Goal: Task Accomplishment & Management: Complete application form

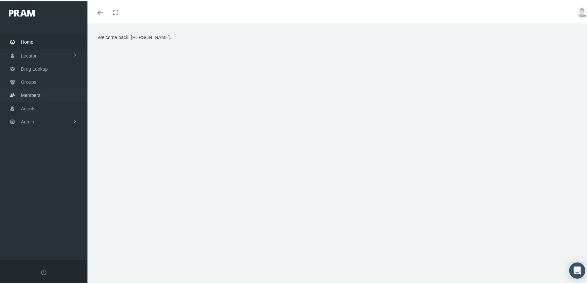
click at [32, 90] on span "Members" at bounding box center [31, 94] width 20 height 13
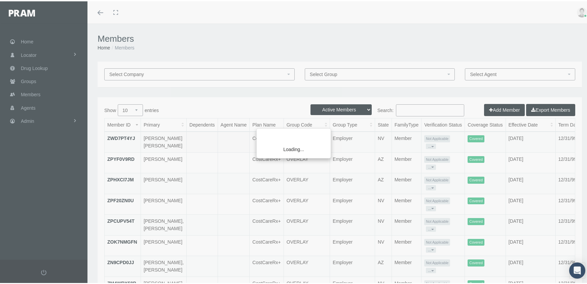
click at [496, 108] on div "Loading..." at bounding box center [293, 142] width 587 height 284
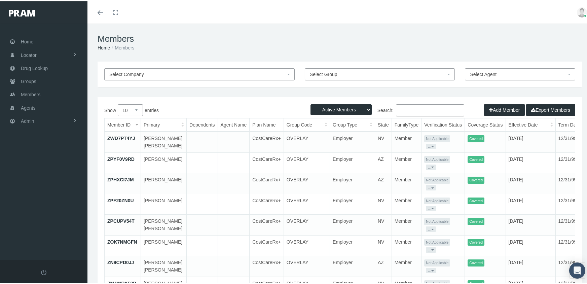
click at [496, 108] on button "Add Member" at bounding box center [504, 109] width 41 height 12
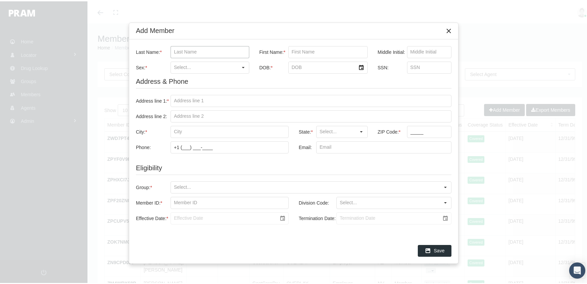
click at [212, 53] on input "Last Name: *" at bounding box center [210, 50] width 78 height 11
type input "avila"
type input "isbet"
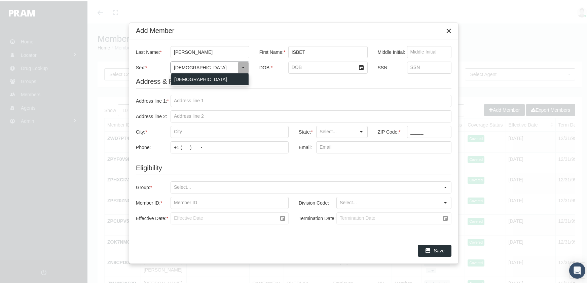
type input "[DEMOGRAPHIC_DATA]"
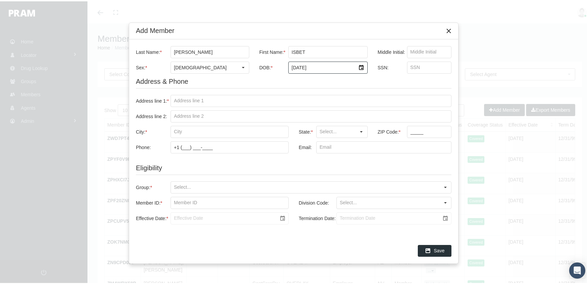
type input "8/20/1988"
type input "873387394"
click at [203, 96] on input "Address line 1: *" at bounding box center [311, 99] width 280 height 11
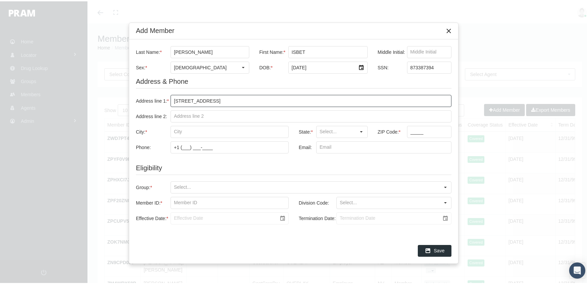
type input "525 w lava way"
type input "bloomington"
type input "IN"
type input "47404"
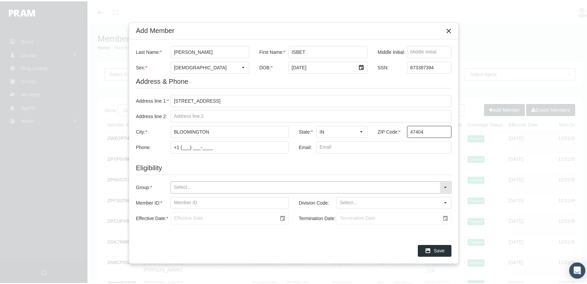
click at [177, 183] on input "Group: *" at bounding box center [305, 185] width 269 height 11
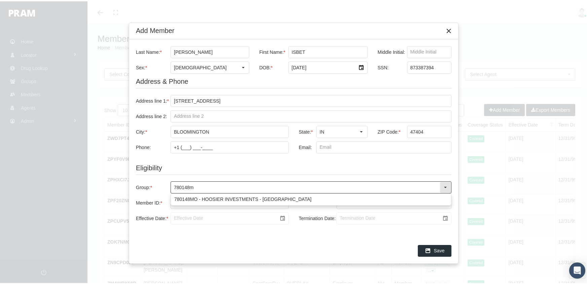
type input "780148mo"
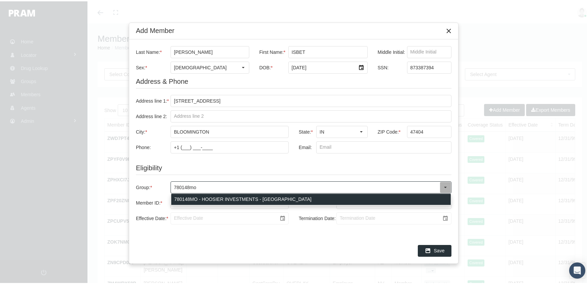
click at [200, 195] on div "780148MO - HOOSIER INVESTMENTS - [GEOGRAPHIC_DATA]" at bounding box center [311, 198] width 280 height 11
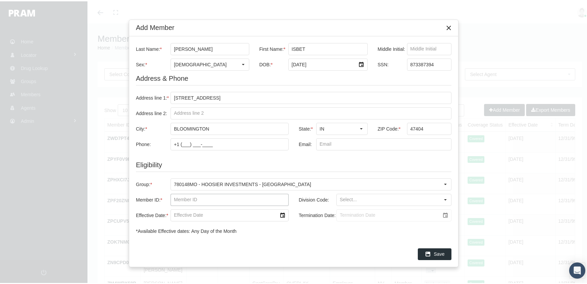
click at [186, 197] on input "Member ID: *" at bounding box center [229, 198] width 117 height 11
type input "f07921347"
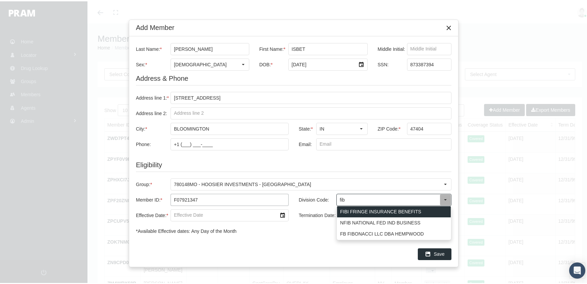
type input "FIBI FRINGE INSURANCE BENEFITS"
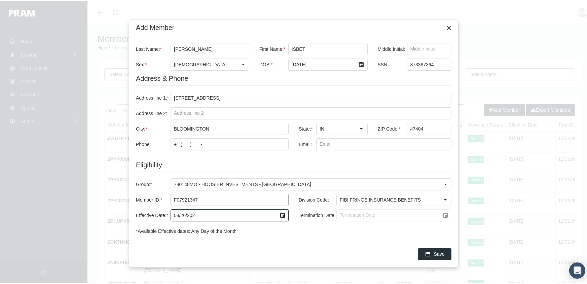
type input "08/26/2024"
click at [338, 211] on input "Termination Date:" at bounding box center [388, 213] width 103 height 11
type input "[DATE]"
click at [428, 253] on icon "Save" at bounding box center [428, 253] width 6 height 6
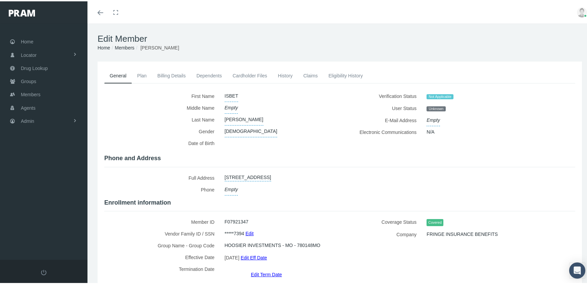
click at [126, 49] on link "Members" at bounding box center [125, 46] width 20 height 5
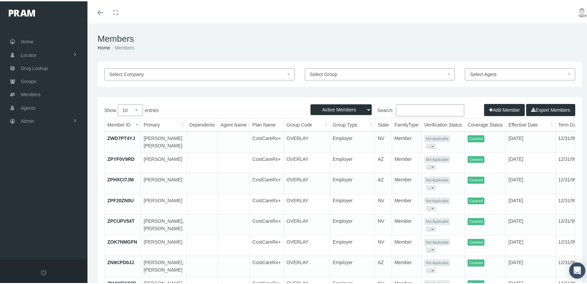
click at [493, 106] on button "Add Member" at bounding box center [504, 109] width 41 height 12
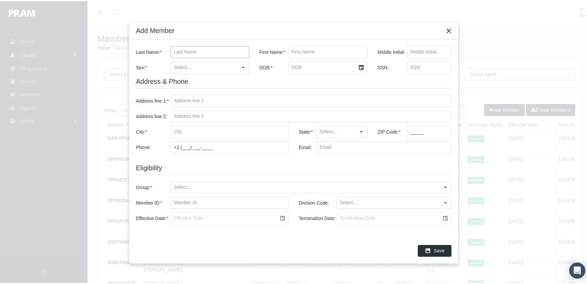
drag, startPoint x: 177, startPoint y: 50, endPoint x: 181, endPoint y: 50, distance: 4.1
click at [177, 50] on input "Last Name: *" at bounding box center [210, 50] width 78 height 11
type input "alfaro"
type input "pedro"
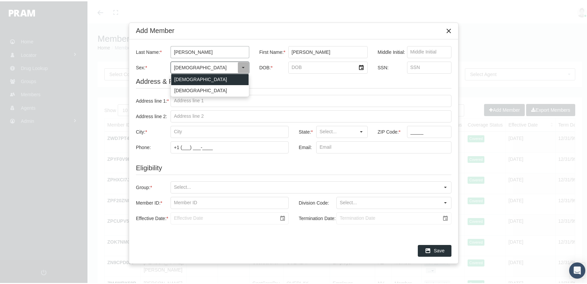
type input "[DEMOGRAPHIC_DATA]"
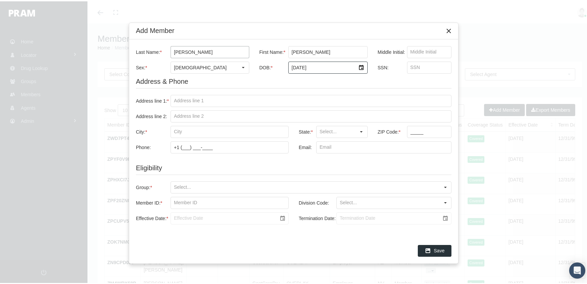
type input "6/15/1992"
type input "088808235"
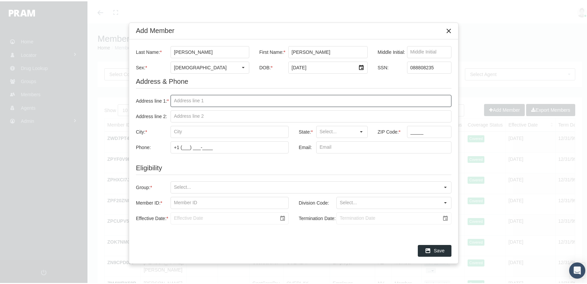
click at [174, 102] on input "Address line 1: *" at bounding box center [311, 99] width 280 height 11
type input "527 hayes st"
type input "hazelton"
type input "PA"
type input "18201"
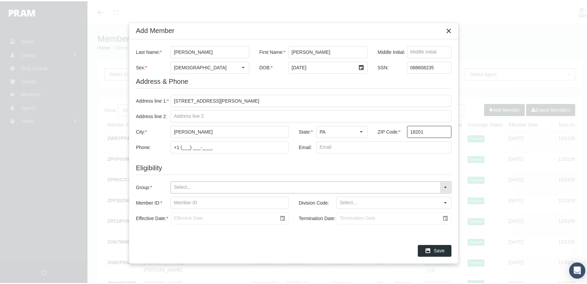
click at [179, 184] on input "Group: *" at bounding box center [305, 185] width 269 height 11
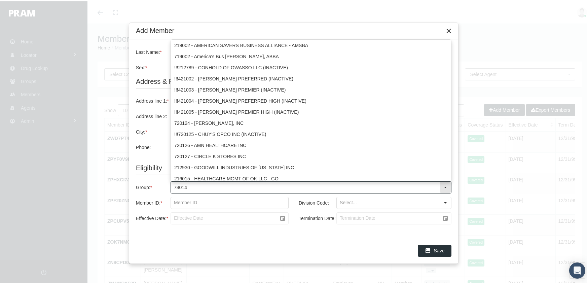
type input "780148"
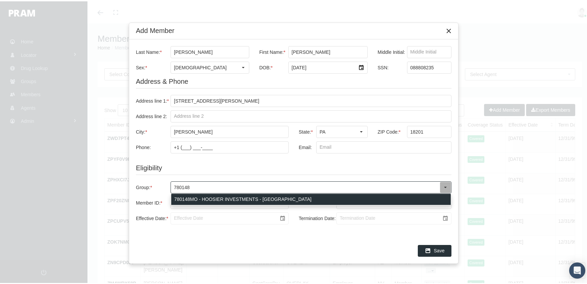
click at [218, 198] on div "780148MO - HOOSIER INVESTMENTS - [GEOGRAPHIC_DATA]" at bounding box center [311, 198] width 280 height 11
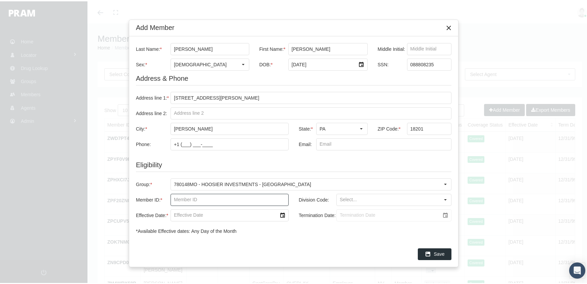
drag, startPoint x: 173, startPoint y: 198, endPoint x: 176, endPoint y: 195, distance: 3.8
click at [173, 198] on input "Member ID: *" at bounding box center [229, 198] width 117 height 11
type input "f07965236"
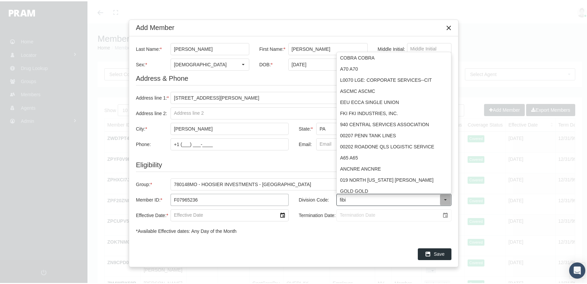
type input "FIBI FRINGE INSURANCE BENEFITS"
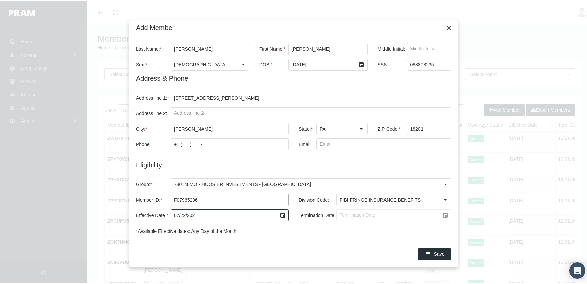
type input "07/22/2024"
click at [340, 214] on input "Termination Date:" at bounding box center [388, 213] width 103 height 11
type input "[DATE]"
click at [440, 255] on span "Save" at bounding box center [439, 252] width 11 height 5
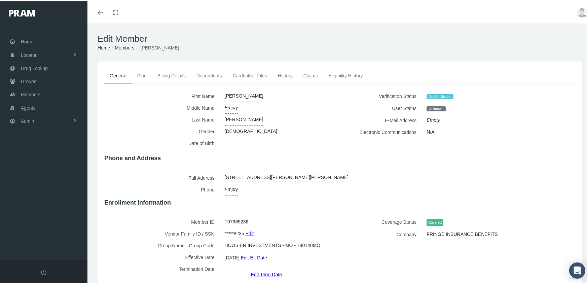
click at [128, 49] on link "Members" at bounding box center [125, 46] width 20 height 5
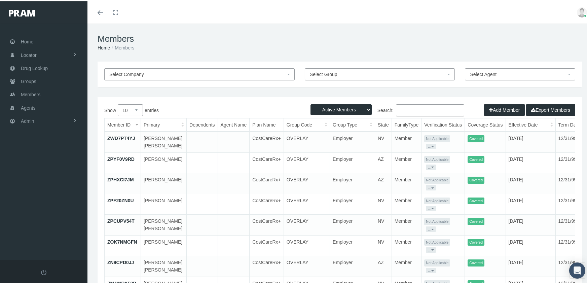
click at [498, 109] on button "Add Member" at bounding box center [504, 109] width 41 height 12
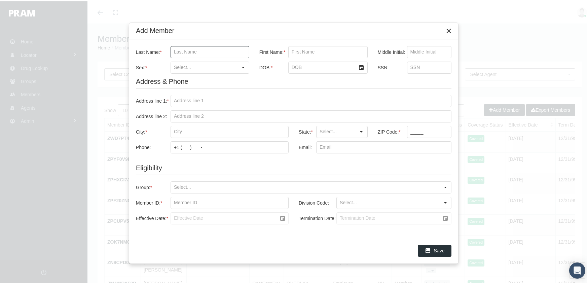
click at [173, 51] on input "Last Name: *" at bounding box center [210, 50] width 78 height 11
type input "baker"
type input "tommy"
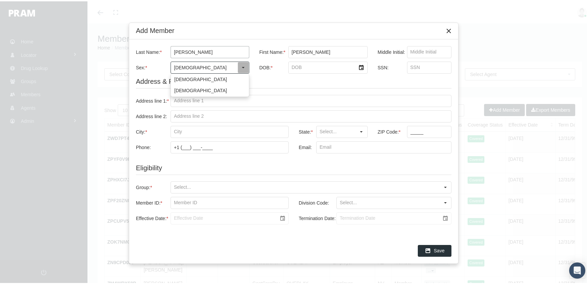
type input "[DEMOGRAPHIC_DATA]"
type input "5/19/2000"
type input "667109999"
click at [173, 97] on input "Address line 1: *" at bounding box center [311, 99] width 280 height 11
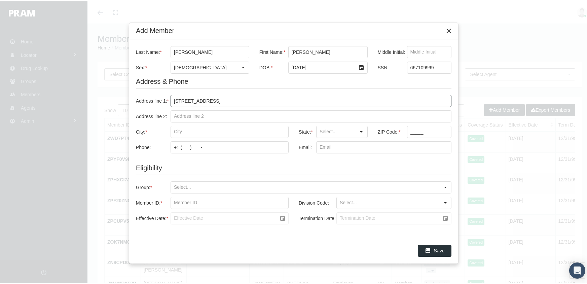
type input "2822 huron st"
type input "allentown"
type input "PA"
type input "18103"
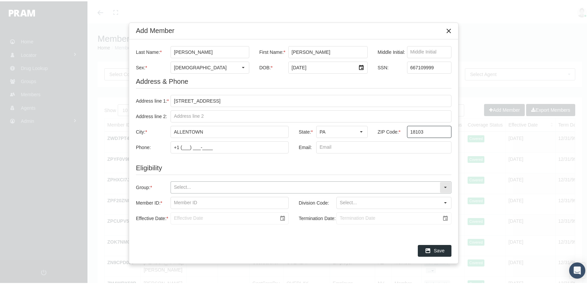
click at [176, 184] on input "Group: *" at bounding box center [305, 185] width 269 height 11
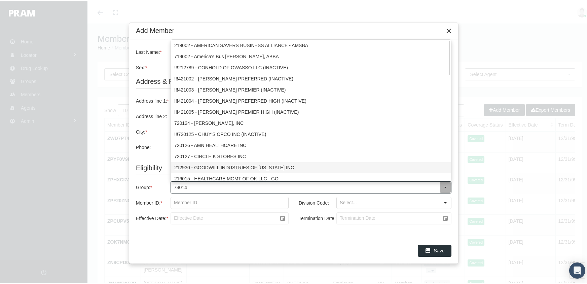
type input "780148"
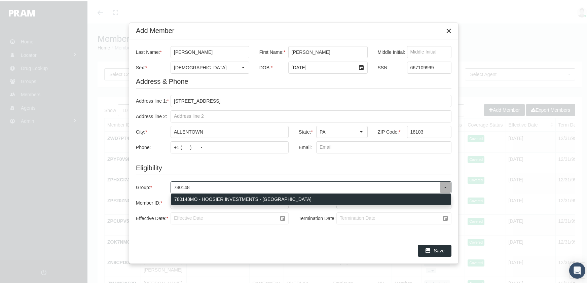
click at [206, 197] on body "Toggle Fullscreen Toggle navigation Toggle menubar Toggle fullscreen Profile Lo…" at bounding box center [296, 142] width 593 height 284
click at [181, 197] on div "780148MO - HOOSIER INVESTMENTS - MO" at bounding box center [311, 198] width 280 height 11
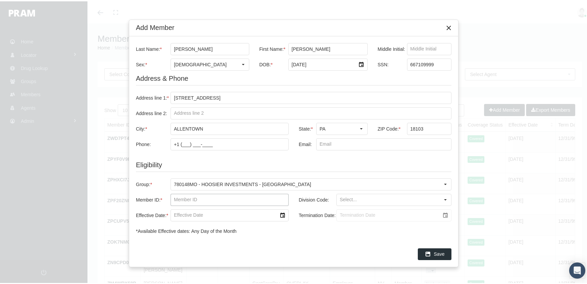
drag, startPoint x: 174, startPoint y: 197, endPoint x: 187, endPoint y: 197, distance: 12.8
click at [174, 197] on input "Member ID: *" at bounding box center [229, 198] width 117 height 11
type input "f08124649"
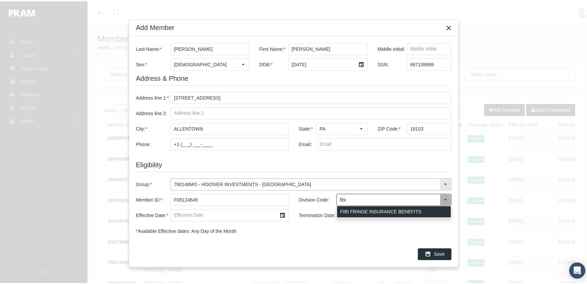
type input "FIBI FRINGE INSURANCE BENEFITS"
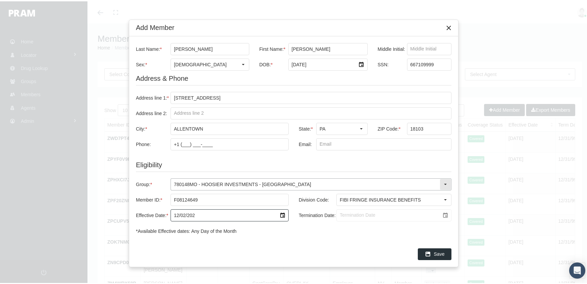
type input "12/02/2024"
click at [340, 215] on input "Termination Date:" at bounding box center [388, 213] width 103 height 11
type input "[DATE]"
click at [438, 253] on span "Save" at bounding box center [439, 252] width 11 height 5
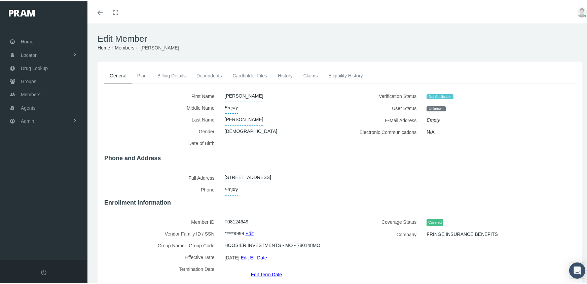
click at [117, 46] on link "Members" at bounding box center [125, 46] width 20 height 5
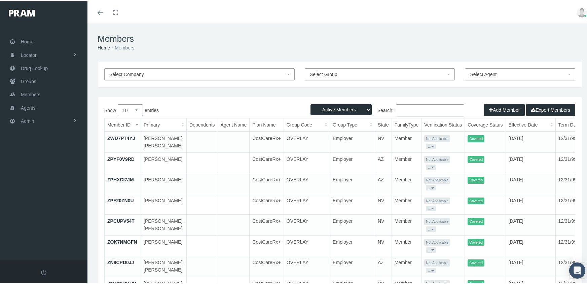
click at [497, 108] on button "Add Member" at bounding box center [504, 109] width 41 height 12
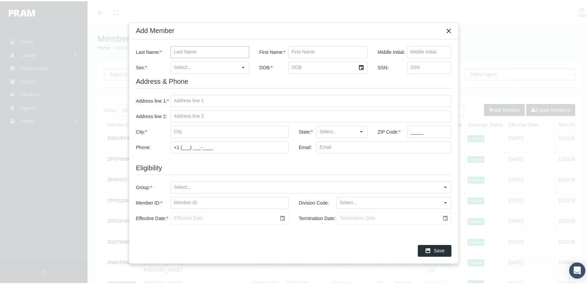
click at [174, 50] on input "Last Name: *" at bounding box center [210, 50] width 78 height 11
type input "[PERSON_NAME]"
type input "anthuan"
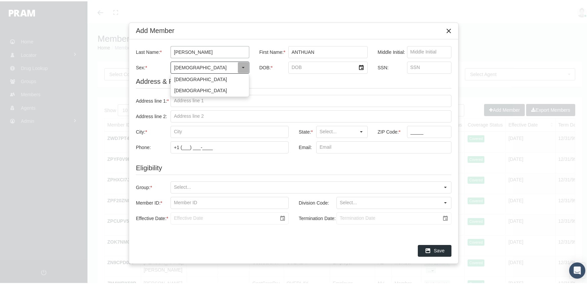
type input "[DEMOGRAPHIC_DATA]"
type input "[DATE]"
type input "045657979"
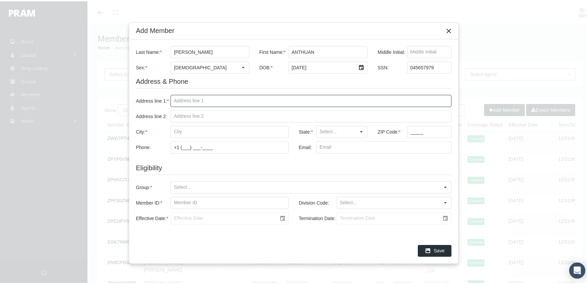
drag, startPoint x: 173, startPoint y: 98, endPoint x: 196, endPoint y: 93, distance: 23.4
click at [173, 98] on input "Address line 1: *" at bounding box center [311, 99] width 280 height 11
type input "[STREET_ADDRESS]"
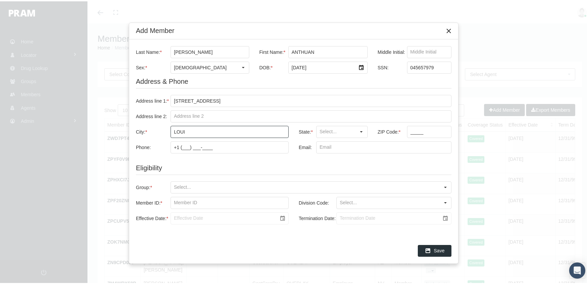
type input "[GEOGRAPHIC_DATA]"
type input "KY"
type input "40219"
click at [173, 186] on input "Group: *" at bounding box center [305, 185] width 269 height 11
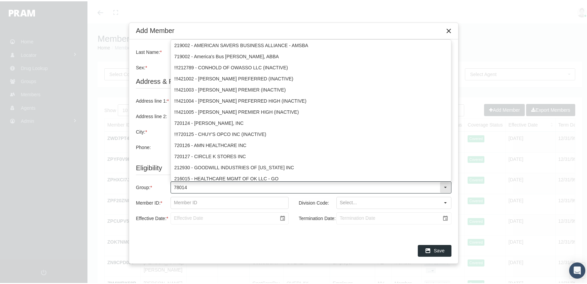
type input "780148"
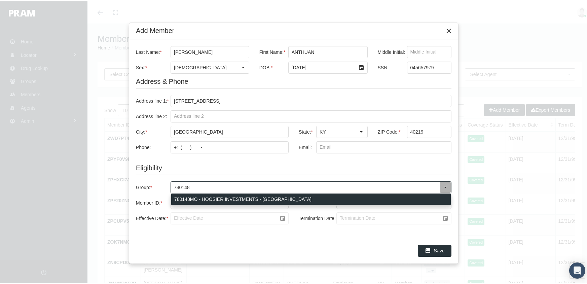
click at [209, 195] on div "780148MO - HOOSIER INVESTMENTS - MO" at bounding box center [311, 198] width 280 height 11
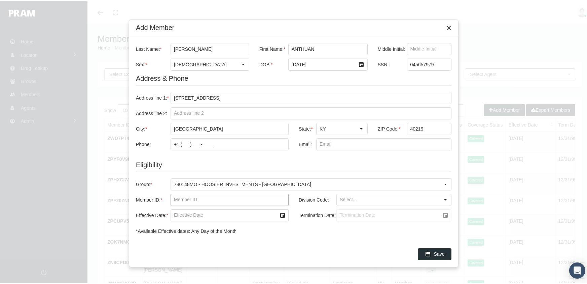
click at [172, 198] on input "Member ID: *" at bounding box center [229, 198] width 117 height 11
type input "f09031018"
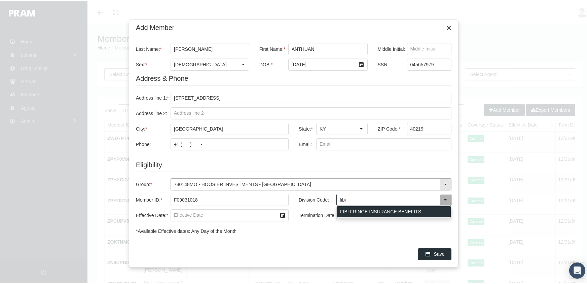
type input "FIBI FRINGE INSURANCE BENEFITS"
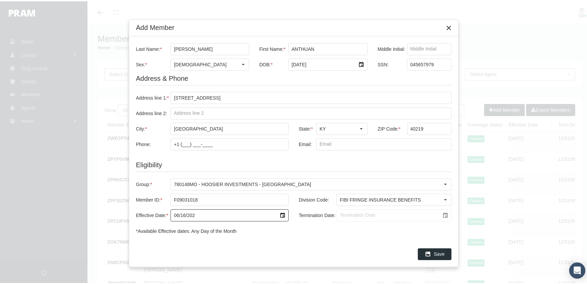
type input "06/16/2025"
click at [341, 215] on input "Termination Date:" at bounding box center [388, 213] width 103 height 11
type input "[DATE]"
click at [434, 251] on div "Save" at bounding box center [434, 252] width 33 height 11
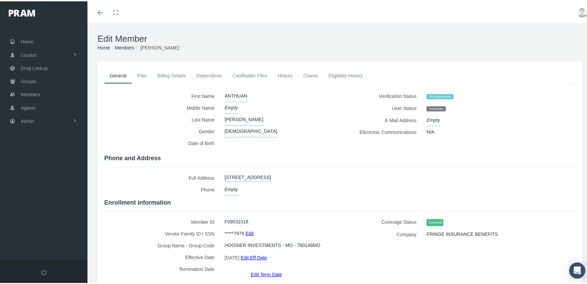
click at [128, 47] on link "Members" at bounding box center [125, 46] width 20 height 5
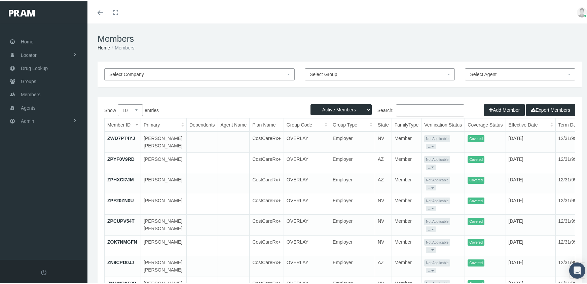
click at [492, 106] on button "Add Member" at bounding box center [504, 109] width 41 height 12
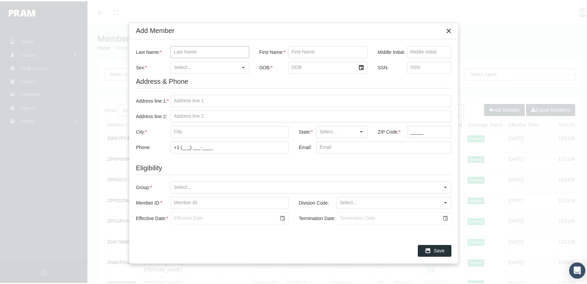
drag, startPoint x: 174, startPoint y: 48, endPoint x: 193, endPoint y: 41, distance: 19.9
click at [174, 48] on input "Last Name: *" at bounding box center [210, 50] width 78 height 11
type input "[PERSON_NAME]"
type input "elijah"
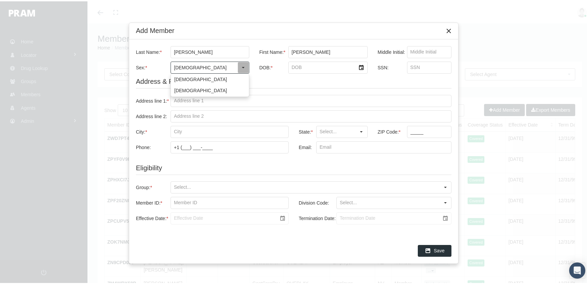
type input "[DEMOGRAPHIC_DATA]"
type input "11/30/2006"
type input "378332838"
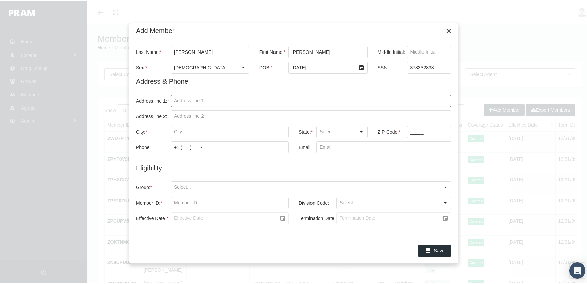
drag, startPoint x: 171, startPoint y: 100, endPoint x: 183, endPoint y: 97, distance: 12.6
click at [173, 100] on input "Address line 1: *" at bounding box center [311, 99] width 280 height 11
type input "26 hancock ct"
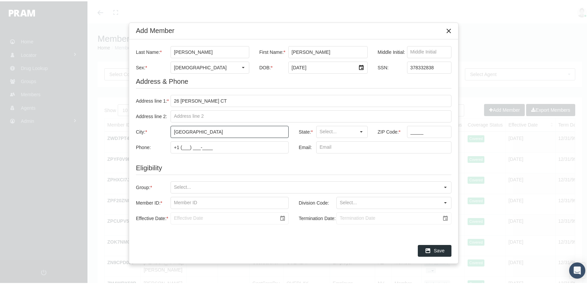
type input "battle creek"
type input "MI"
type input "49037"
click at [173, 184] on input "Group: *" at bounding box center [305, 185] width 269 height 11
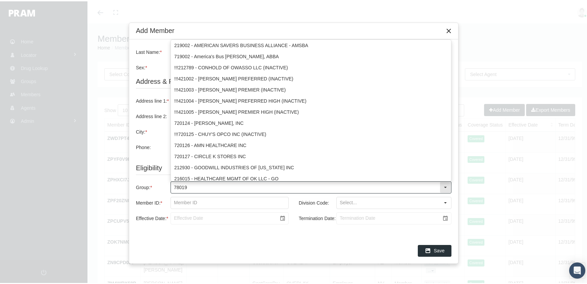
type input "780190"
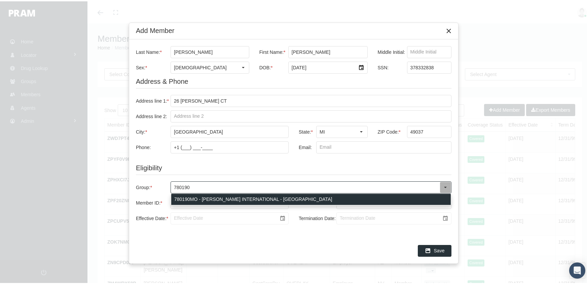
click at [201, 200] on div "780190MO - BRINKER INTERNATIONAL - MO" at bounding box center [311, 198] width 280 height 11
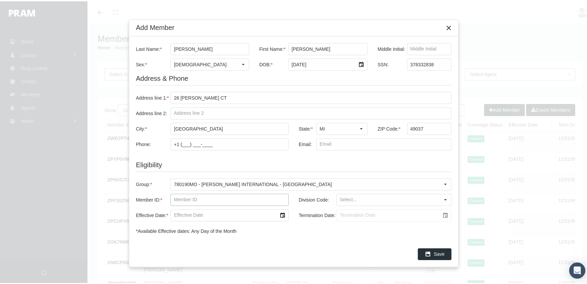
click at [172, 203] on input "Member ID: *" at bounding box center [229, 198] width 117 height 11
type input "f09855380"
type input "g"
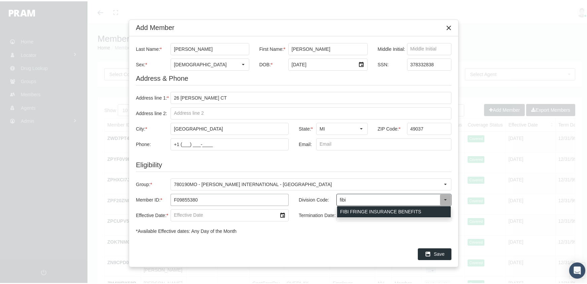
type input "FIBI FRINGE INSURANCE BENEFITS"
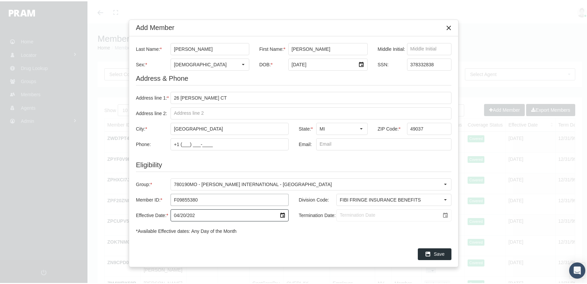
type input "04/20/2025"
click at [340, 214] on input "Termination Date:" at bounding box center [388, 213] width 103 height 11
type input "[DATE]"
click at [436, 250] on span "Save" at bounding box center [439, 252] width 11 height 5
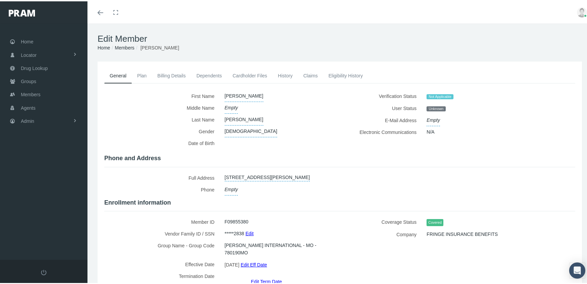
click at [127, 46] on link "Members" at bounding box center [125, 46] width 20 height 5
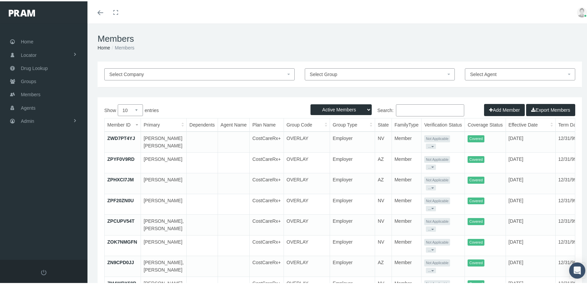
click at [491, 108] on button "Add Member" at bounding box center [504, 109] width 41 height 12
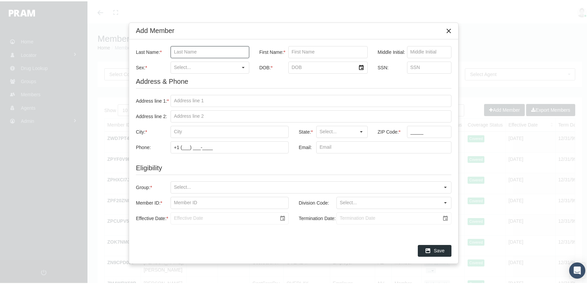
drag, startPoint x: 171, startPoint y: 52, endPoint x: 187, endPoint y: 49, distance: 15.8
click at [171, 52] on input "Last Name: *" at bounding box center [210, 50] width 78 height 11
type input "[PERSON_NAME]"
type input "marina"
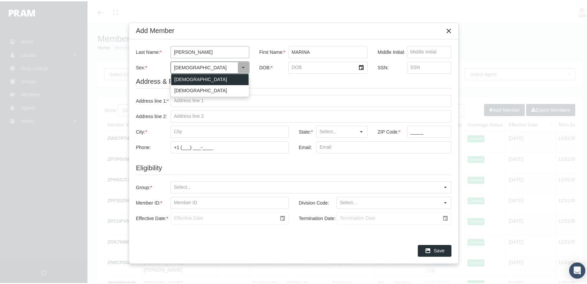
type input "[DEMOGRAPHIC_DATA]"
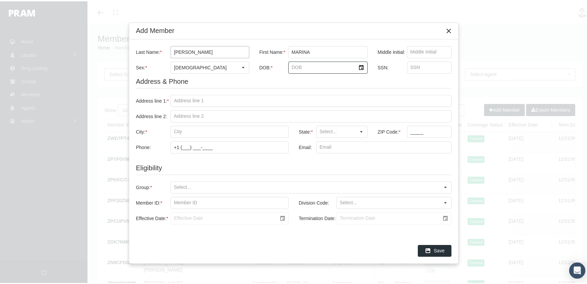
type input "0"
type input "[DATE]"
type input "504258824"
drag, startPoint x: 172, startPoint y: 98, endPoint x: 277, endPoint y: 91, distance: 104.9
click at [177, 94] on input "Address line 1: *" at bounding box center [311, 99] width 280 height 11
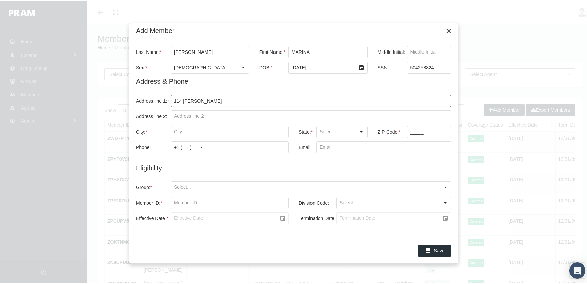
type input "114 [PERSON_NAME]"
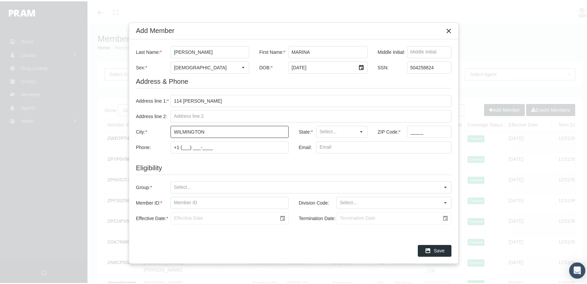
type input "wilmington"
type input "NC"
type input "28412"
click at [171, 182] on div at bounding box center [311, 186] width 281 height 12
click at [173, 187] on input "Group: *" at bounding box center [305, 185] width 269 height 11
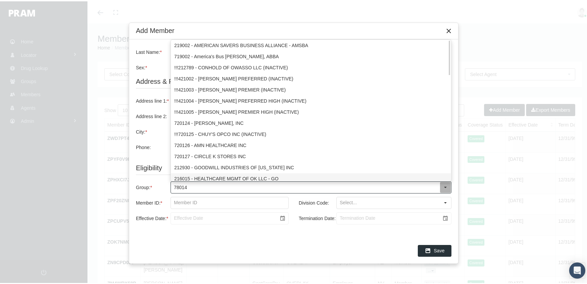
type input "780148"
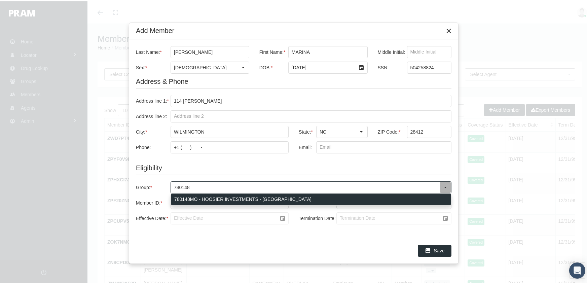
click at [252, 194] on body "Toggle Fullscreen Toggle navigation Toggle menubar Toggle fullscreen Profile Lo…" at bounding box center [296, 142] width 593 height 284
click at [181, 198] on div "780148MO - HOOSIER INVESTMENTS - [GEOGRAPHIC_DATA]" at bounding box center [311, 198] width 280 height 11
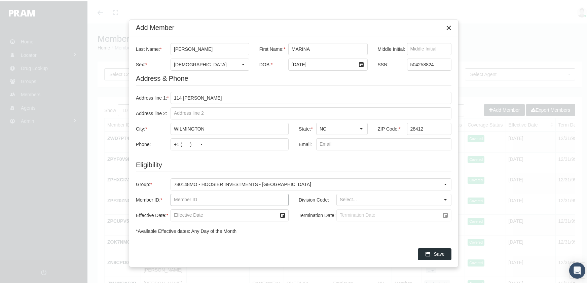
click at [176, 202] on input "Member ID: *" at bounding box center [229, 198] width 117 height 11
type input "f09062207"
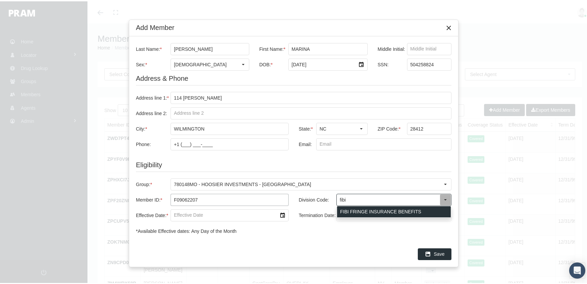
type input "FIBI FRINGE INSURANCE BENEFITS"
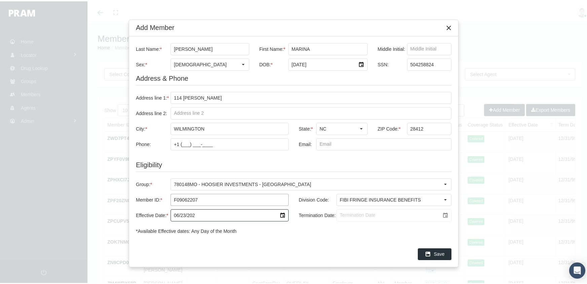
type input "[DATE]"
click at [340, 214] on input "Termination Date:" at bounding box center [388, 213] width 103 height 11
type input "[DATE]"
click at [437, 254] on span "Save" at bounding box center [439, 252] width 11 height 5
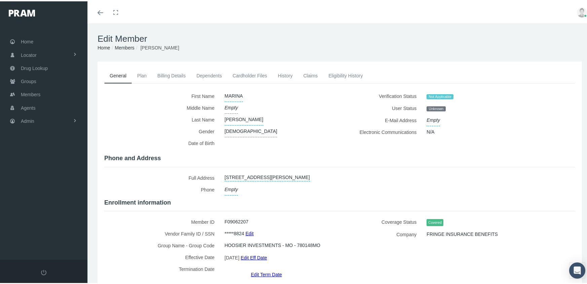
click at [124, 45] on link "Members" at bounding box center [125, 46] width 20 height 5
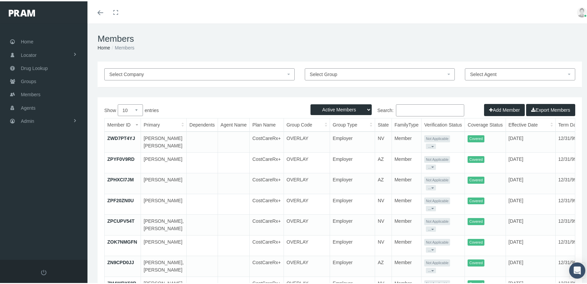
click at [496, 107] on button "Add Member" at bounding box center [504, 109] width 41 height 12
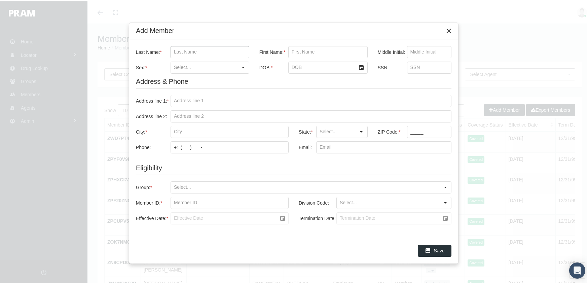
click at [174, 53] on input "Last Name: *" at bounding box center [210, 50] width 78 height 11
type input "rodriguez"
type input "jayden"
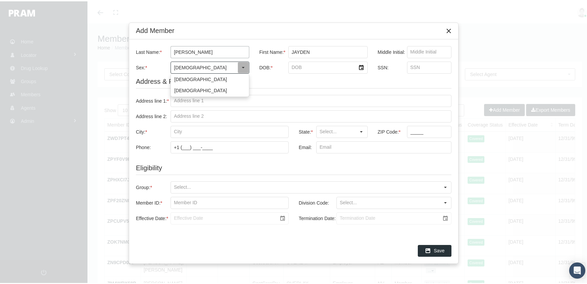
type input "[DEMOGRAPHIC_DATA]"
type input "10/4/2007"
type input "181849713"
drag, startPoint x: 175, startPoint y: 100, endPoint x: 229, endPoint y: 99, distance: 53.9
click at [175, 100] on input "Address line 1: *" at bounding box center [311, 99] width 280 height 11
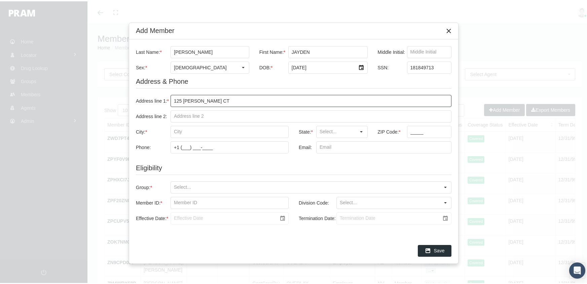
type input "125 rooney ct"
type input "bushkill"
type input "PA"
type input "18324"
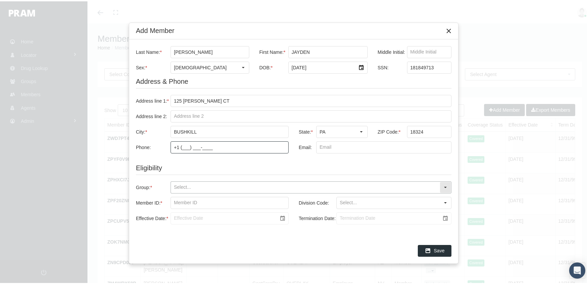
click at [173, 184] on input "Group: *" at bounding box center [305, 185] width 269 height 11
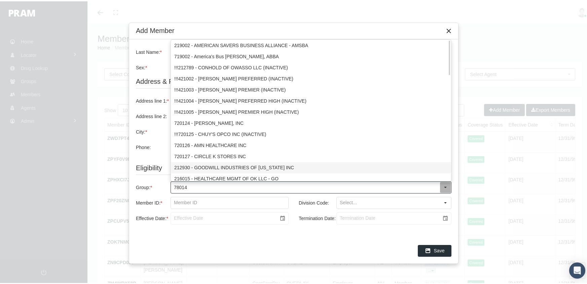
type input "780148"
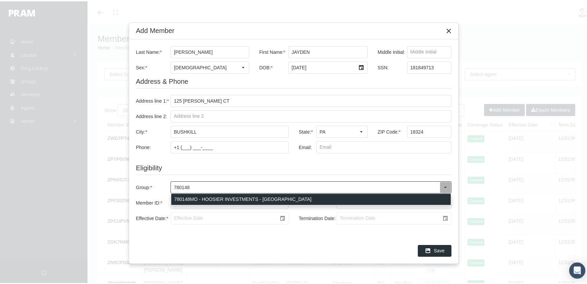
click at [212, 197] on div "780148MO - HOOSIER INVESTMENTS - MO" at bounding box center [311, 198] width 280 height 11
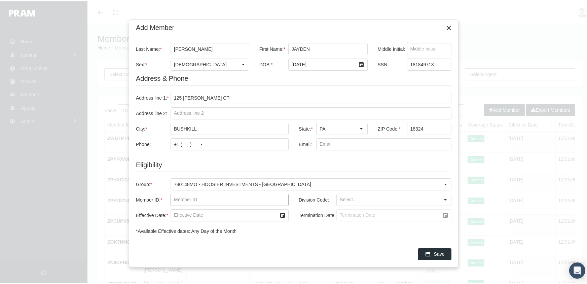
drag, startPoint x: 173, startPoint y: 197, endPoint x: 194, endPoint y: 194, distance: 21.0
click at [173, 197] on input "Member ID: *" at bounding box center [229, 198] width 117 height 11
type input "f09481164"
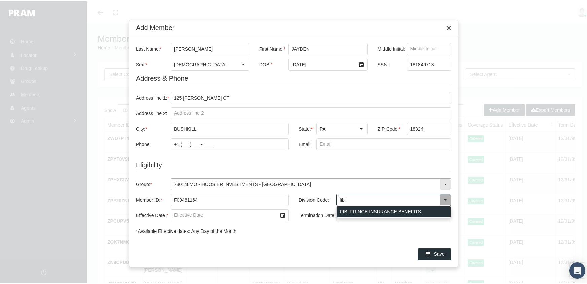
type input "FIBI FRINGE INSURANCE BENEFITS"
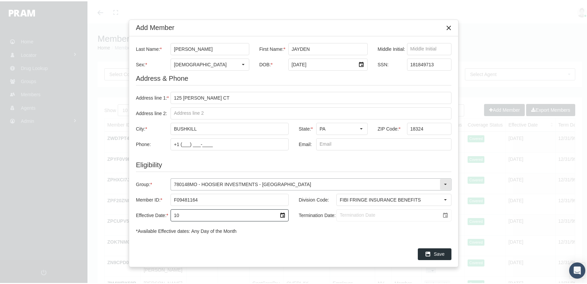
type input "1"
type input "08/18/2025"
click at [340, 213] on input "Termination Date:" at bounding box center [388, 213] width 103 height 11
type input "[DATE]"
click at [433, 254] on div "Save" at bounding box center [434, 252] width 33 height 11
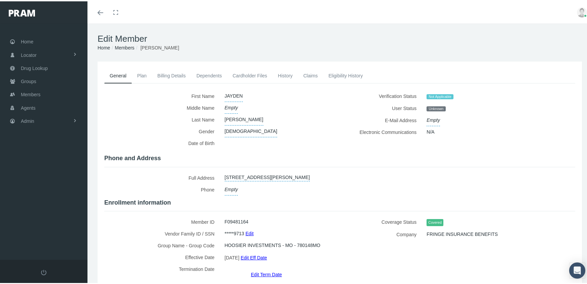
click at [123, 46] on link "Members" at bounding box center [125, 46] width 20 height 5
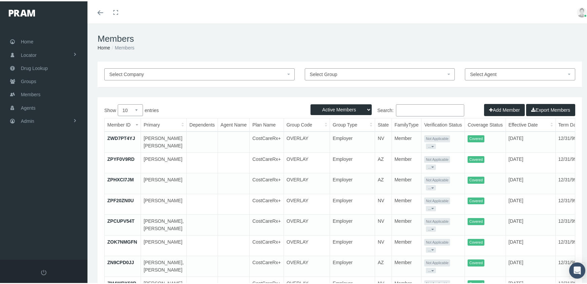
click at [498, 110] on button "Add Member" at bounding box center [504, 109] width 41 height 12
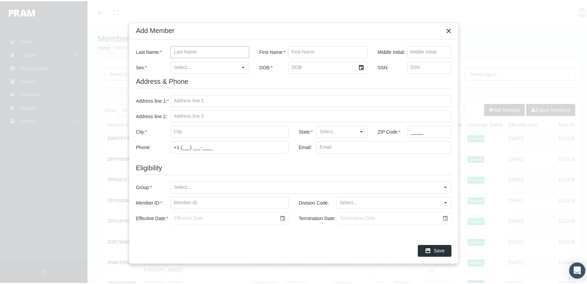
click at [174, 49] on input "Last Name: *" at bounding box center [210, 50] width 78 height 11
type input "sympson"
type input "kendrick"
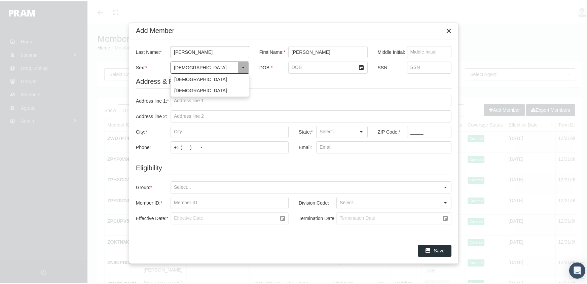
type input "Male"
type input "6/9/2008"
type input "195840302"
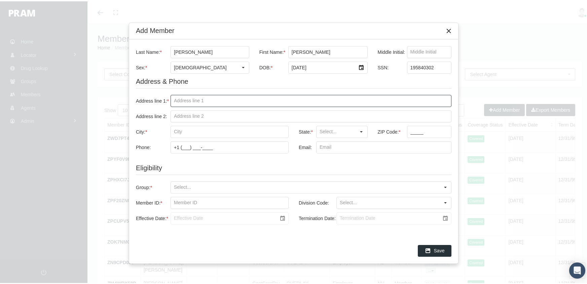
drag, startPoint x: 172, startPoint y: 100, endPoint x: 198, endPoint y: 89, distance: 28.6
click at [172, 100] on input "Address line 1: *" at bounding box center [311, 99] width 280 height 11
type input "203 kittatinny dr"
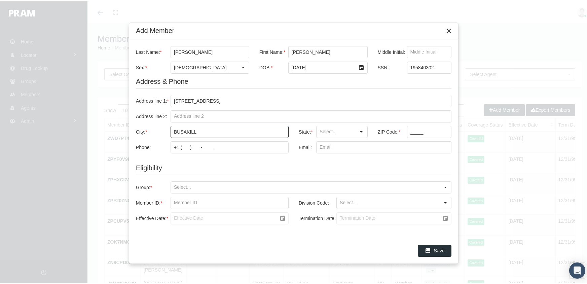
type input "busakill"
type input "PA"
type input "18324"
click at [176, 184] on input "Group: *" at bounding box center [305, 185] width 269 height 11
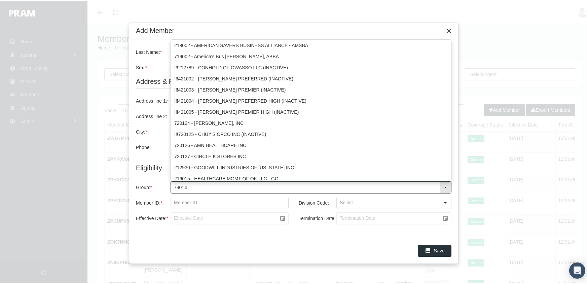
type input "780148"
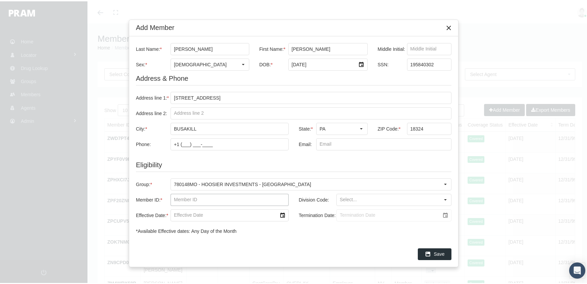
click at [174, 197] on input "Member ID: *" at bounding box center [229, 198] width 117 height 11
type input "f09481195"
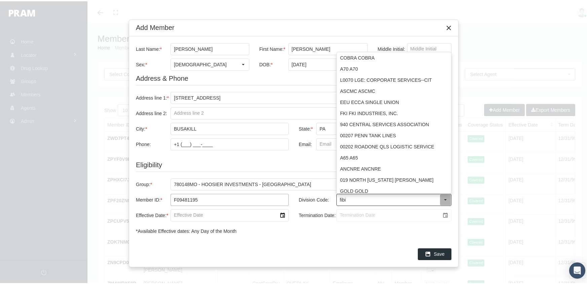
type input "FIBI FRINGE INSURANCE BENEFITS"
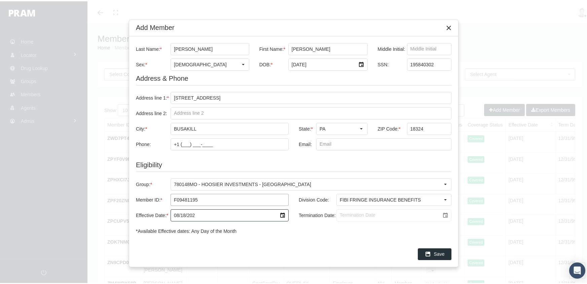
type input "08/18/2025"
click at [341, 215] on input "Termination Date:" at bounding box center [388, 213] width 103 height 11
type input "[DATE]"
click at [433, 253] on div "Save" at bounding box center [434, 252] width 33 height 11
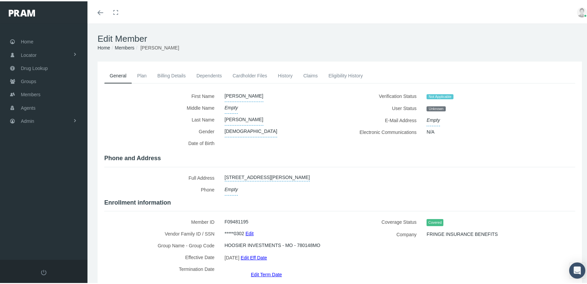
drag, startPoint x: 124, startPoint y: 48, endPoint x: 132, endPoint y: 45, distance: 8.5
click at [124, 48] on link "Members" at bounding box center [125, 46] width 20 height 5
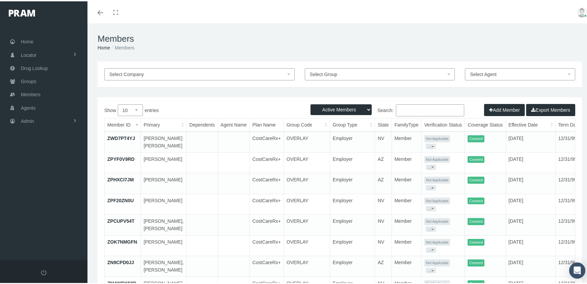
click at [490, 111] on icon "button" at bounding box center [492, 108] width 4 height 7
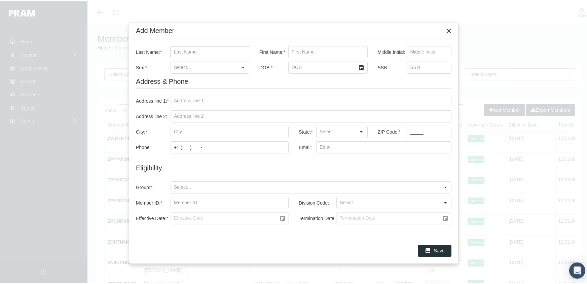
click at [175, 51] on input "Last Name: *" at bounding box center [210, 50] width 78 height 11
type input "barrera"
type input "sebastian"
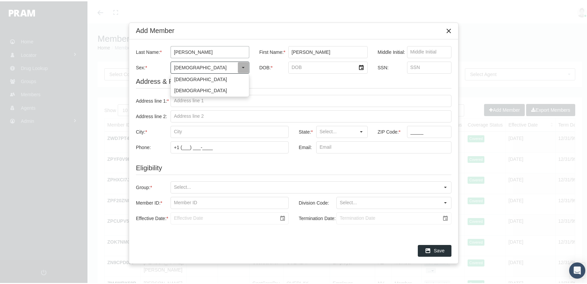
type input "Male"
type input "10/1/2008"
type input "599865477"
click at [173, 98] on input "Address line 1: *" at bounding box center [311, 99] width 280 height 11
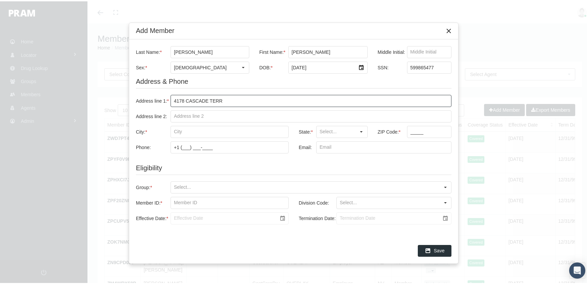
type input "4178 cascade terr"
type input "fort lauderdale"
type input "FL"
type input "33332"
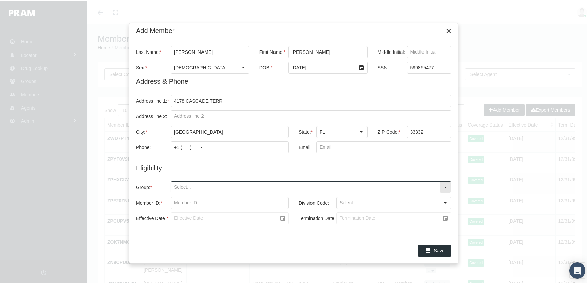
click at [172, 183] on input "Group: *" at bounding box center [305, 185] width 269 height 11
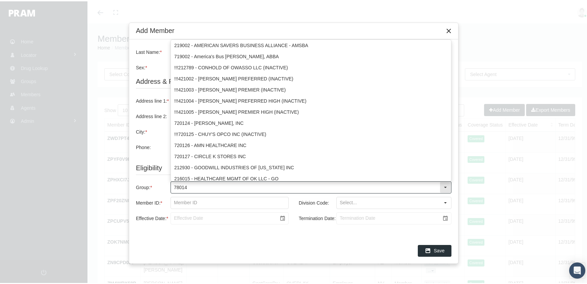
type input "780148"
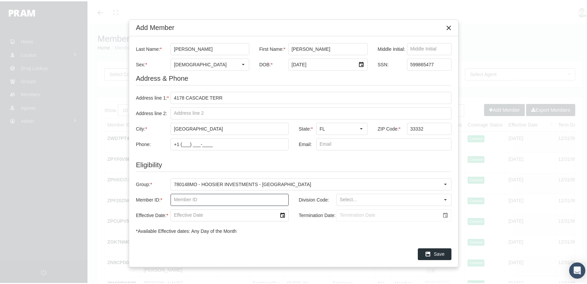
click at [177, 198] on input "Member ID: *" at bounding box center [229, 198] width 117 height 11
type input "f09481746"
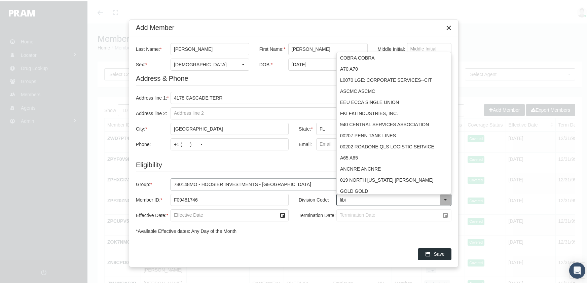
type input "fibi"
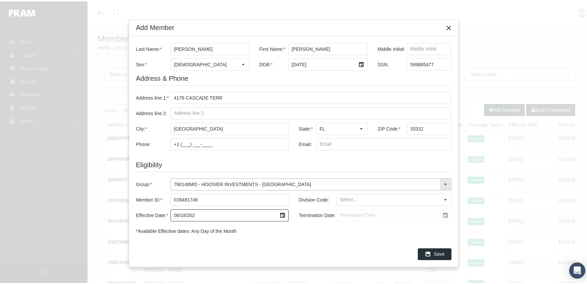
type input "08/18/2025"
drag, startPoint x: 339, startPoint y: 214, endPoint x: 353, endPoint y: 213, distance: 13.5
click at [343, 213] on input "Termination Date:" at bounding box center [388, 213] width 103 height 11
type input "[DATE]"
click at [440, 250] on span "Save" at bounding box center [439, 252] width 11 height 5
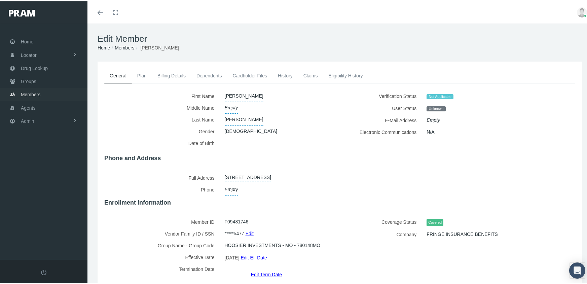
click at [29, 89] on span "Members" at bounding box center [31, 93] width 20 height 13
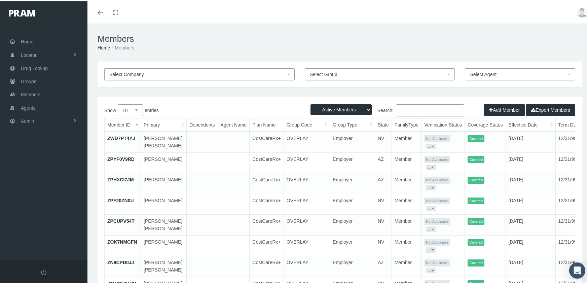
click at [335, 108] on select "Active Members Terminated Members Active & Terminated" at bounding box center [341, 108] width 61 height 11
select select "3"
click at [311, 103] on select "Active Members Terminated Members Active & Terminated" at bounding box center [341, 108] width 61 height 11
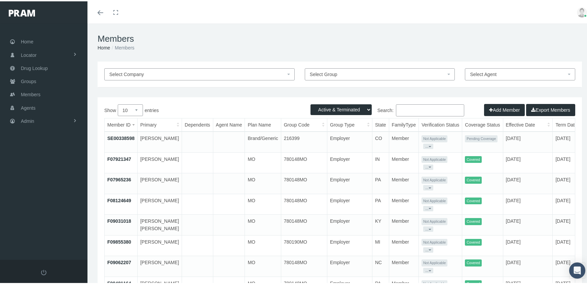
click at [409, 106] on input "Search:" at bounding box center [430, 109] width 68 height 12
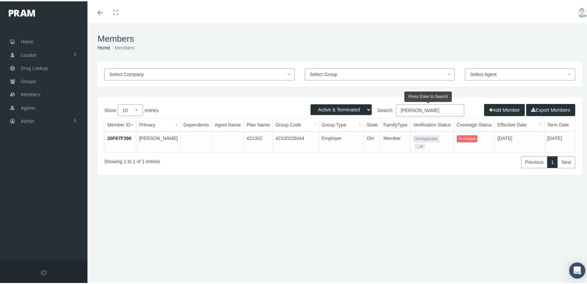
drag, startPoint x: 443, startPoint y: 108, endPoint x: 373, endPoint y: 109, distance: 70.0
click at [373, 109] on label "Search: [PERSON_NAME]" at bounding box center [402, 109] width 125 height 12
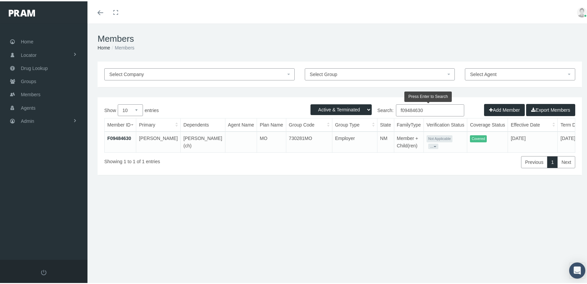
type input "f09484630"
click at [123, 134] on td "F09484630" at bounding box center [121, 140] width 32 height 21
click at [117, 137] on link "F09484630" at bounding box center [119, 136] width 24 height 5
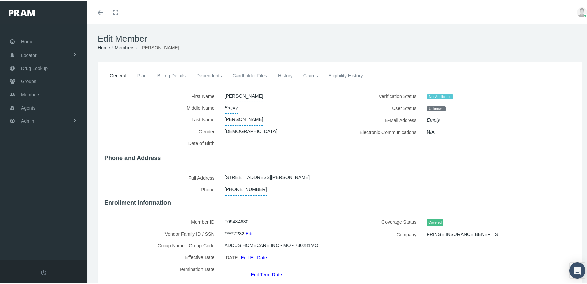
click at [205, 72] on link "Dependents" at bounding box center [209, 74] width 36 height 15
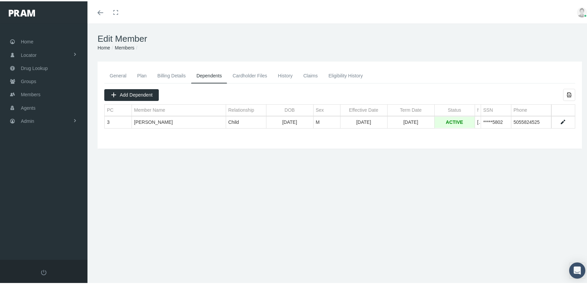
click at [117, 72] on link "General" at bounding box center [118, 74] width 28 height 15
